Goal: Go to known website: Access a specific website the user already knows

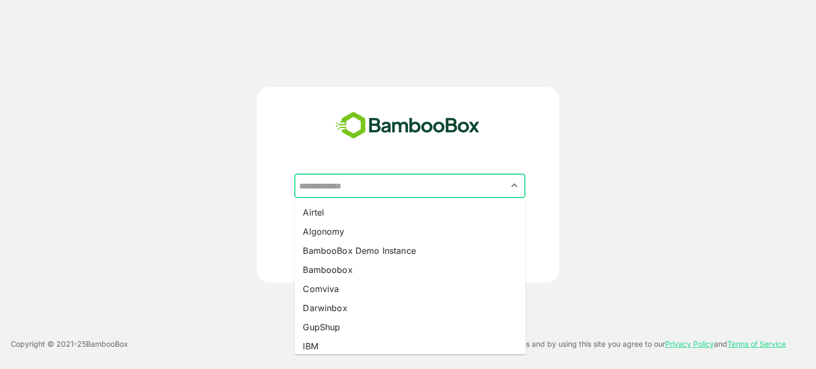
click at [397, 190] on input "text" at bounding box center [409, 186] width 227 height 20
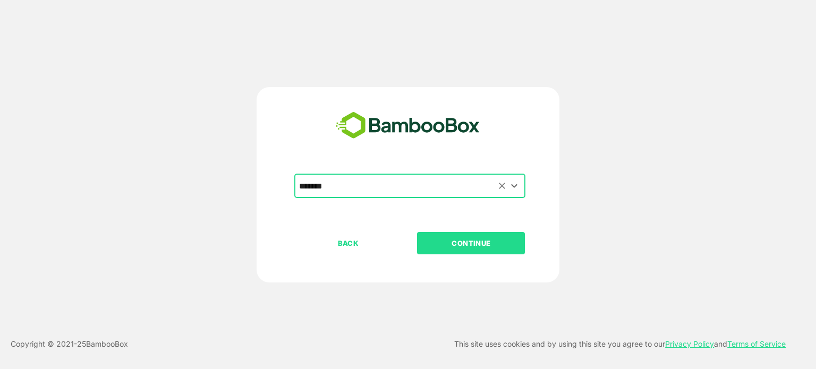
type input "*******"
click at [417, 232] on button "CONTINUE" at bounding box center [471, 243] width 108 height 22
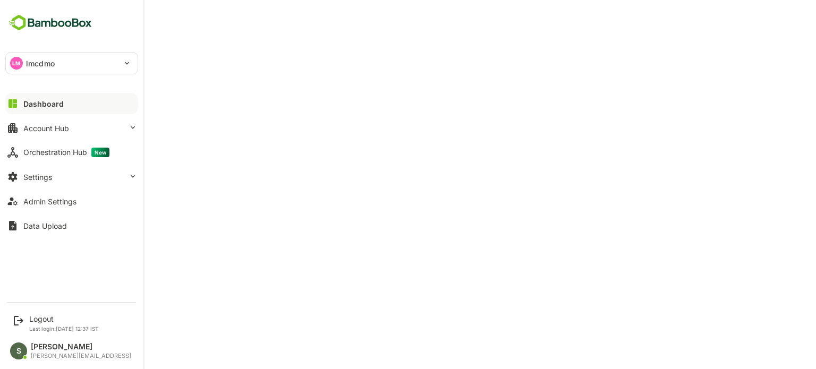
click at [68, 61] on div "LM lmcdmo" at bounding box center [65, 63] width 119 height 21
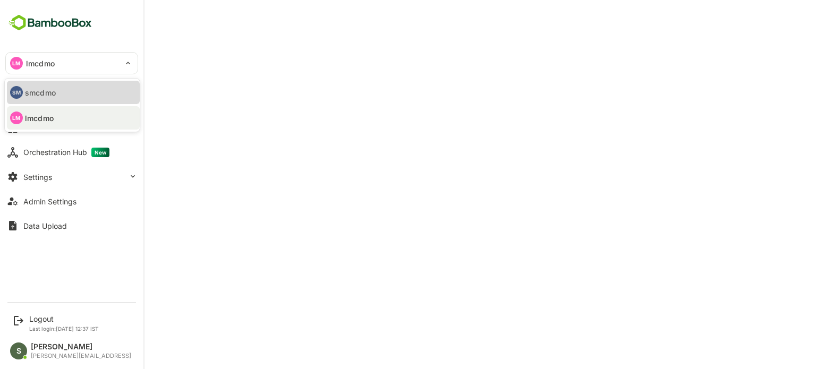
click at [65, 89] on li "SM smcdmo" at bounding box center [73, 92] width 133 height 23
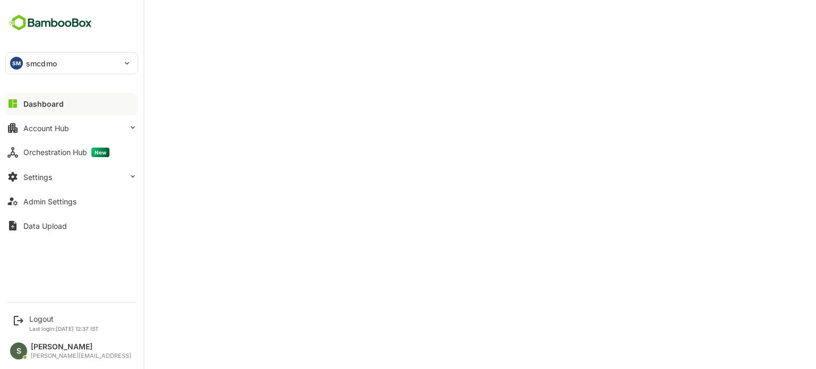
click at [55, 66] on p "smcdmo" at bounding box center [41, 63] width 31 height 11
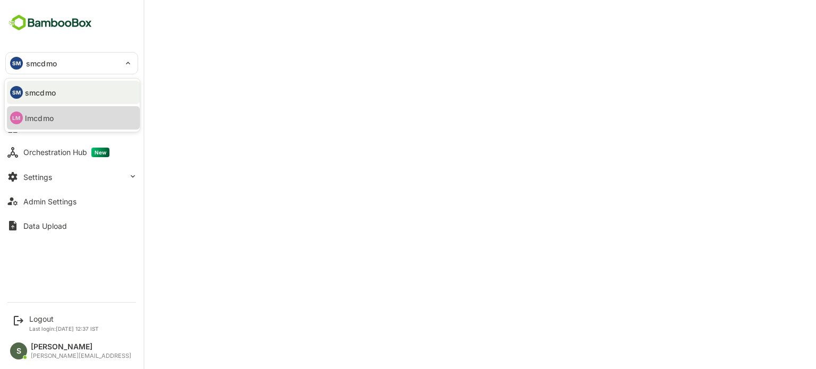
click at [64, 114] on li "LM lmcdmo" at bounding box center [73, 117] width 133 height 23
